Goal: Task Accomplishment & Management: Complete application form

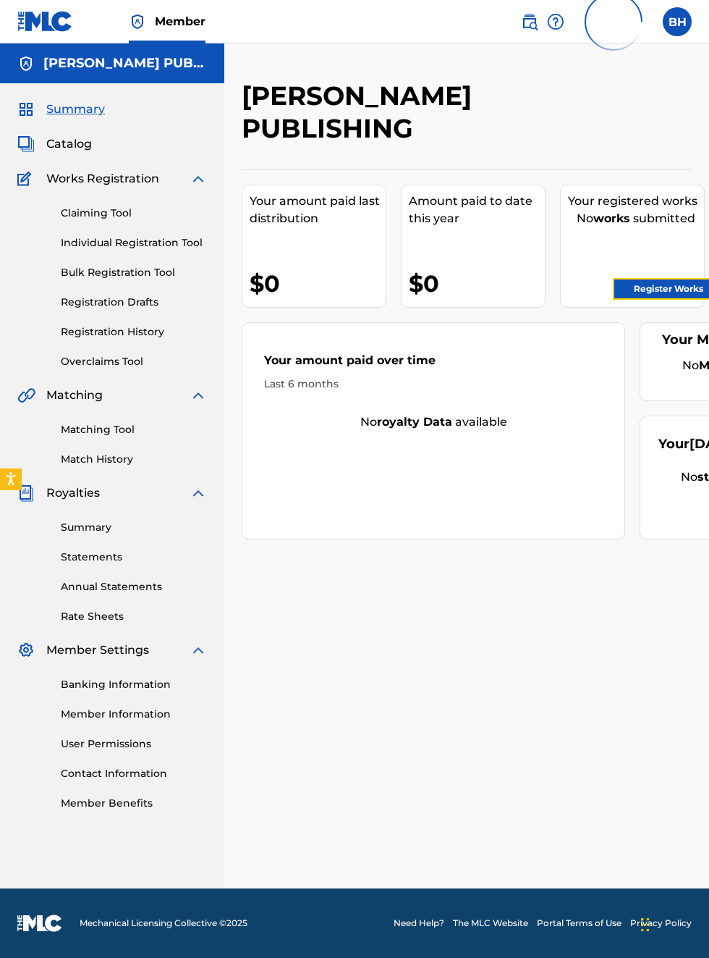
click at [694, 288] on link "Register Works" at bounding box center [668, 289] width 111 height 22
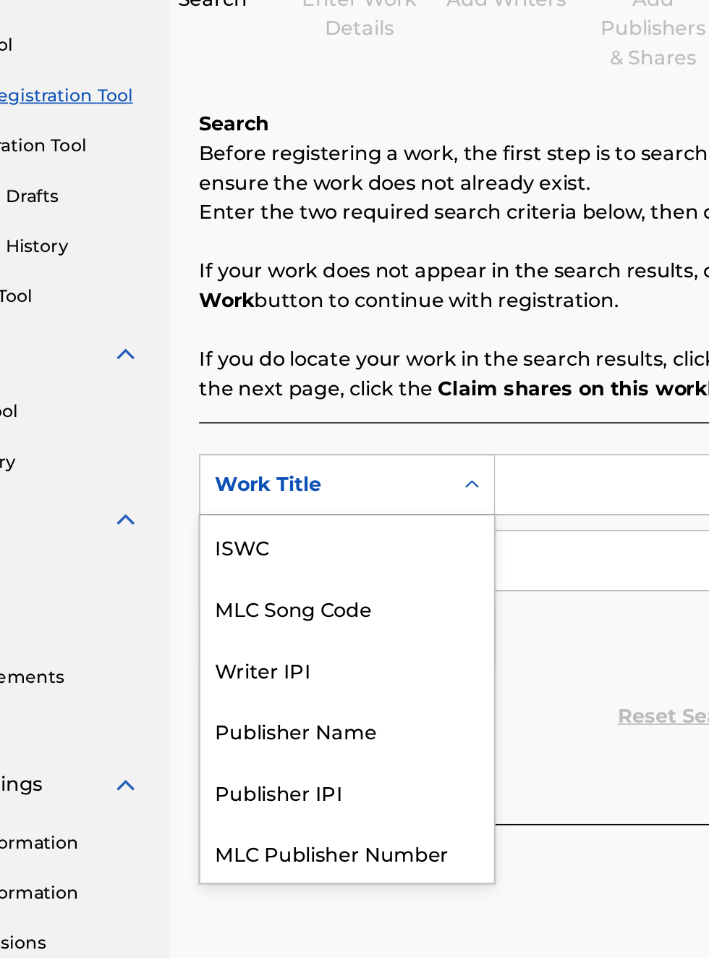
click at [342, 599] on div "Publisher Name" at bounding box center [330, 617] width 174 height 36
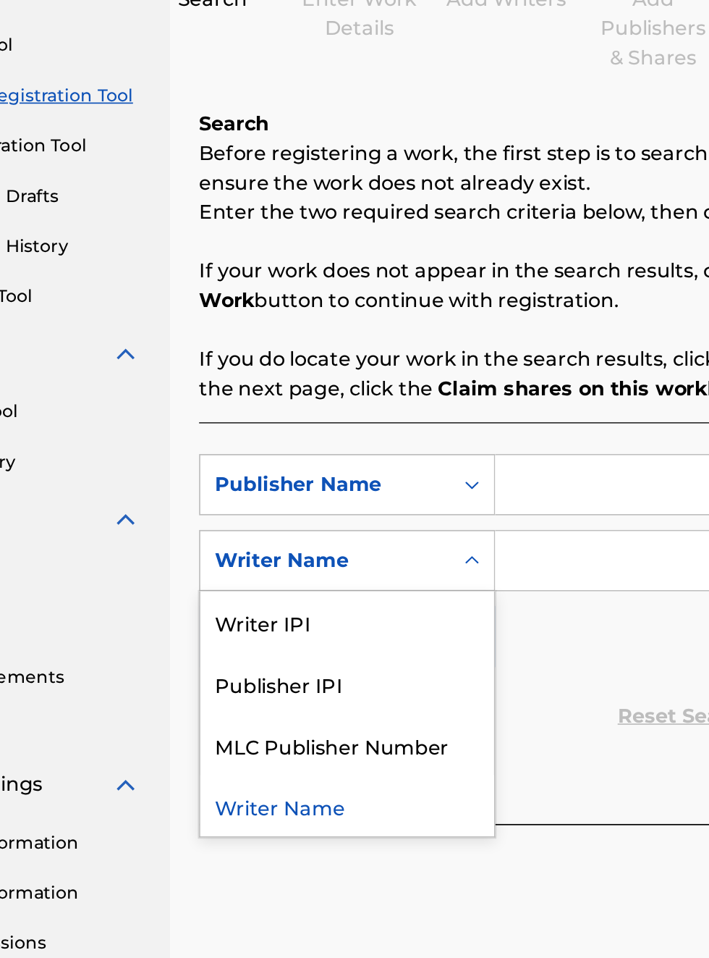
scroll to position [186, 124]
click at [323, 591] on div "Publisher IPI" at bounding box center [330, 590] width 174 height 36
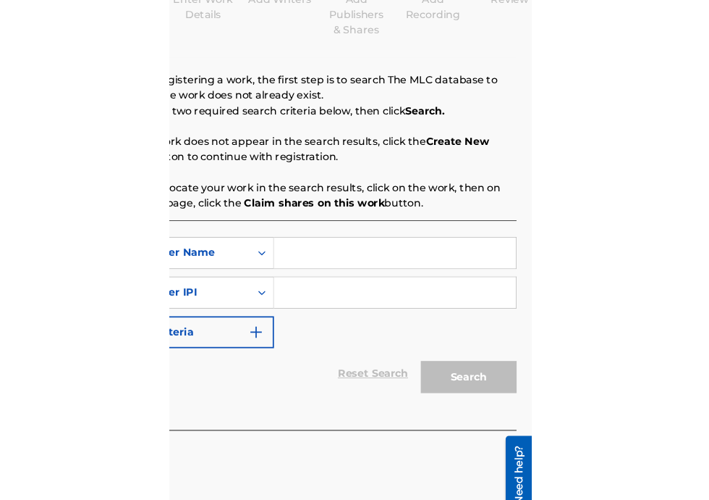
scroll to position [186, 298]
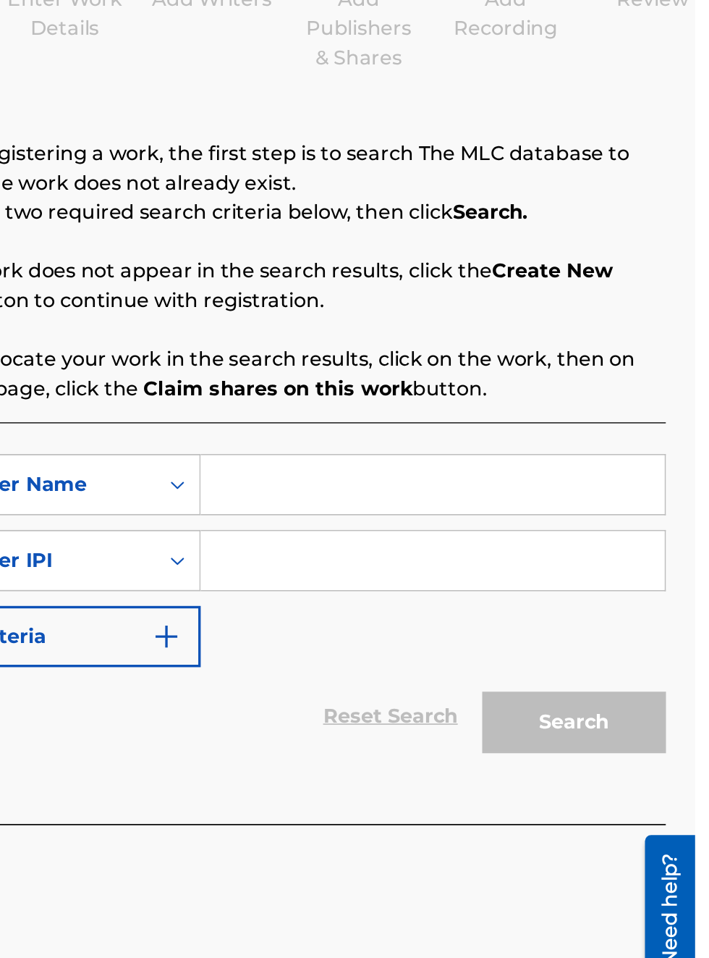
click at [472, 475] on input "Search Form" at bounding box center [554, 472] width 274 height 35
click at [436, 473] on input "Search Form" at bounding box center [554, 472] width 274 height 35
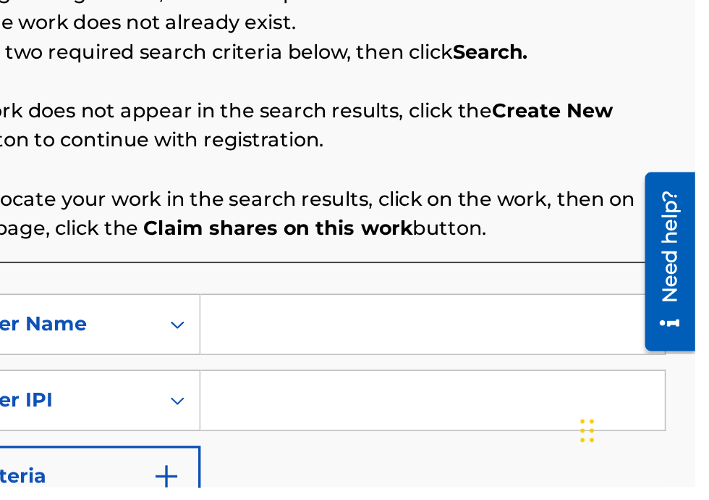
scroll to position [211, 298]
click at [452, 406] on input "Search Form" at bounding box center [554, 403] width 274 height 35
type input "0"
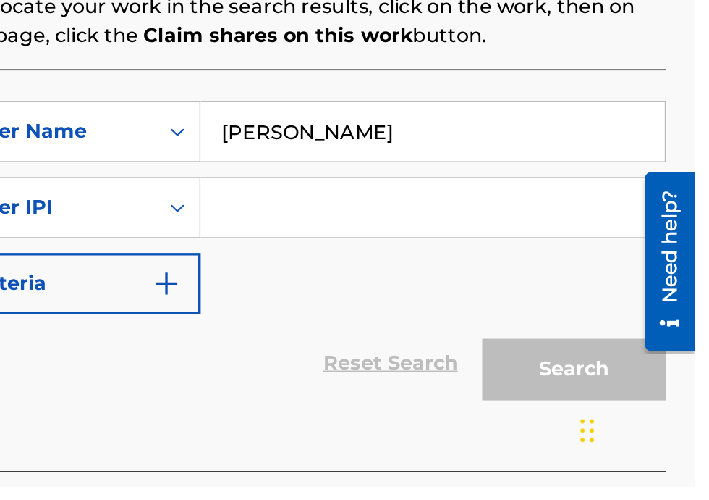
scroll to position [185, 0]
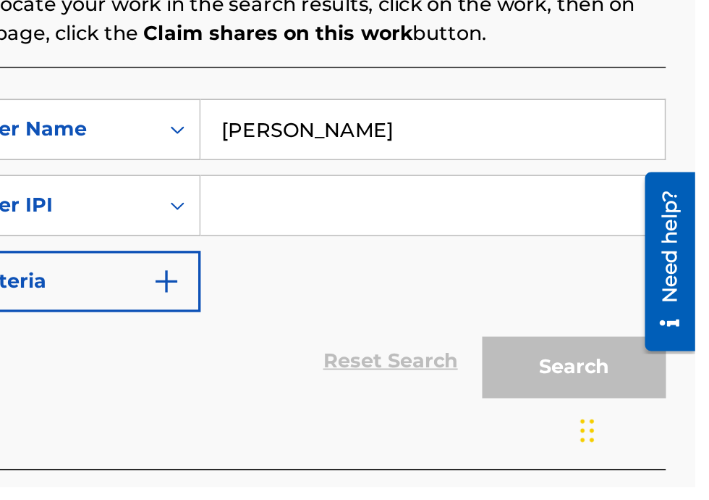
type input "[PERSON_NAME]"
click at [450, 339] on input "Search Form" at bounding box center [554, 333] width 274 height 35
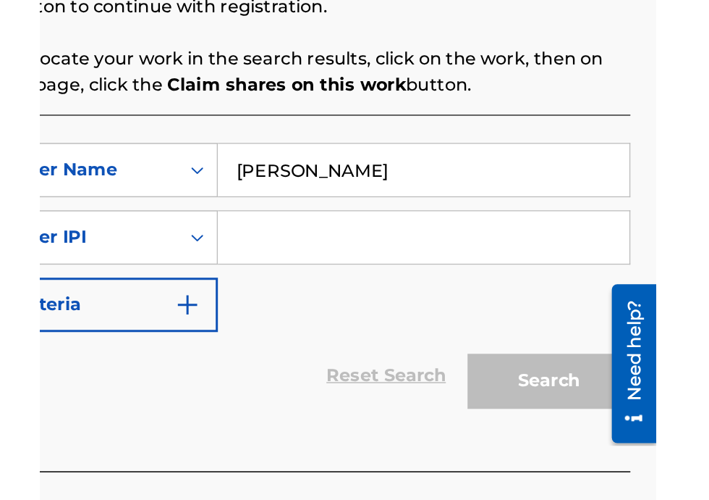
scroll to position [174, 298]
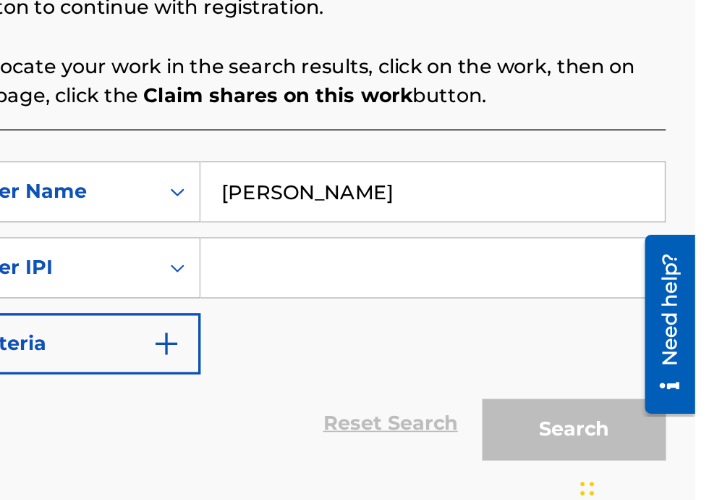
click at [455, 331] on input "Search Form" at bounding box center [554, 333] width 274 height 35
type input "00340604990"
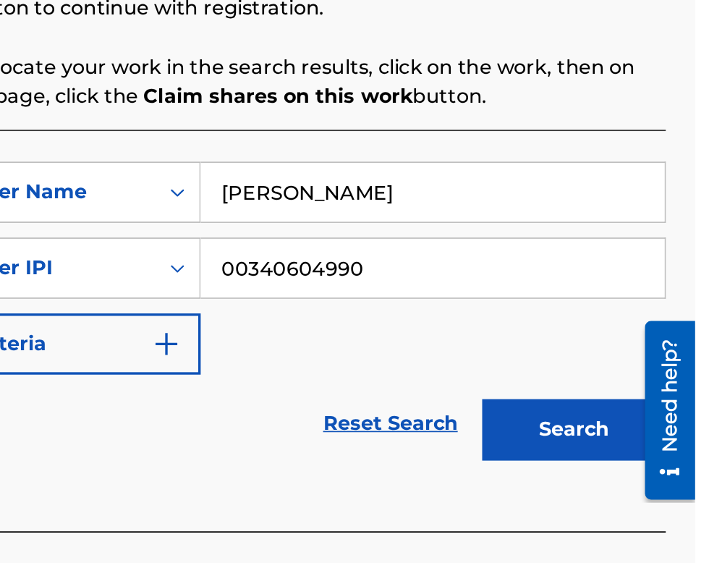
scroll to position [174, 298]
click at [652, 431] on button "Search" at bounding box center [638, 428] width 109 height 36
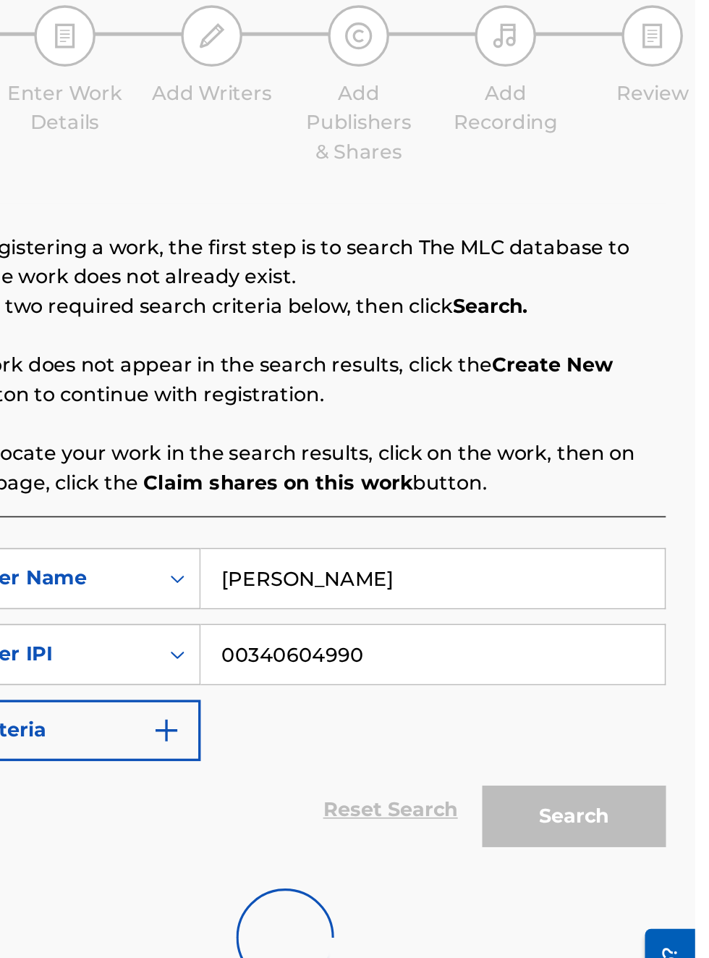
scroll to position [130, 298]
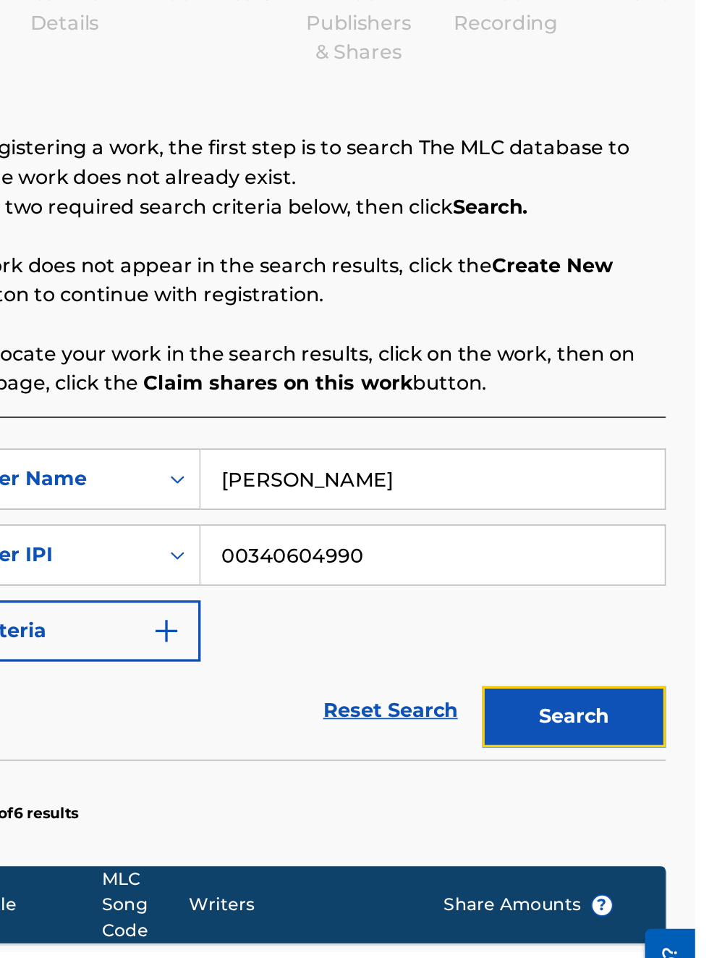
click at [649, 556] on button "Search" at bounding box center [638, 554] width 109 height 36
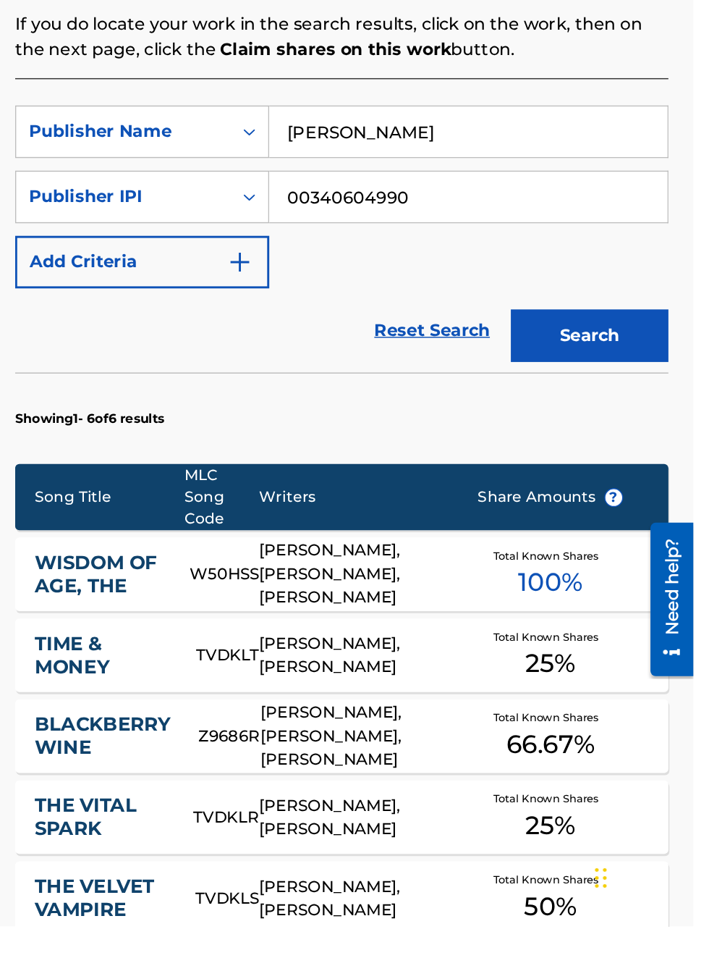
scroll to position [0, 0]
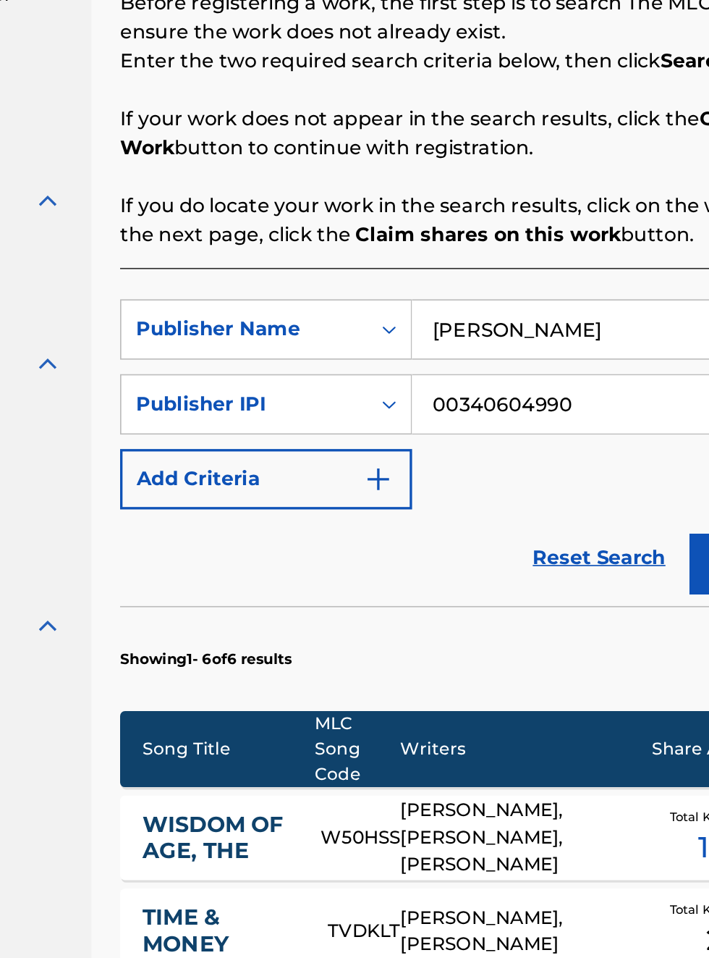
click at [200, 639] on img at bounding box center [198, 639] width 17 height 17
